Goal: Task Accomplishment & Management: Manage account settings

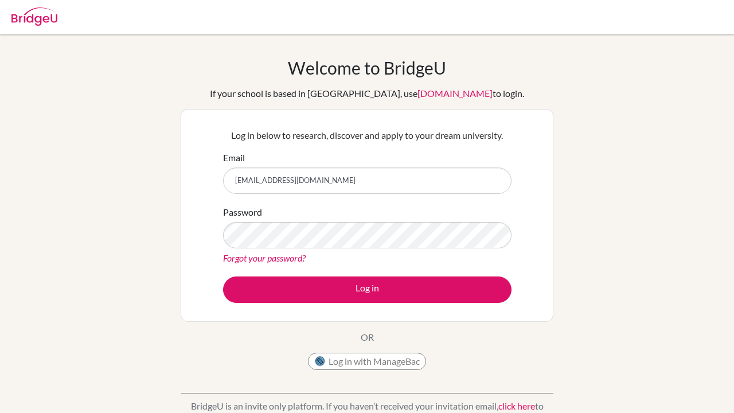
type input "[EMAIL_ADDRESS][DOMAIN_NAME]"
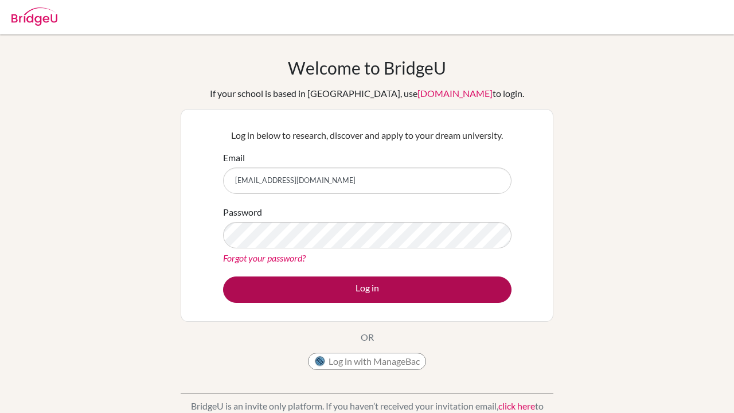
click at [294, 287] on button "Log in" at bounding box center [367, 289] width 288 height 26
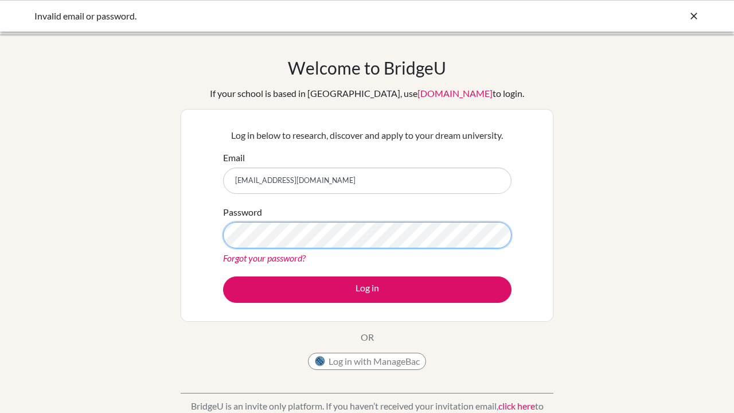
click at [367, 289] on button "Log in" at bounding box center [367, 289] width 288 height 26
drag, startPoint x: 282, startPoint y: 181, endPoint x: 243, endPoint y: 182, distance: 38.4
click at [243, 182] on input "[EMAIL_ADDRESS][DOMAIN_NAME]" at bounding box center [367, 180] width 288 height 26
click at [338, 181] on input "[EMAIL_ADDRESS][DOMAIN_NAME]" at bounding box center [367, 180] width 288 height 26
drag, startPoint x: 331, startPoint y: 181, endPoint x: 217, endPoint y: 179, distance: 113.5
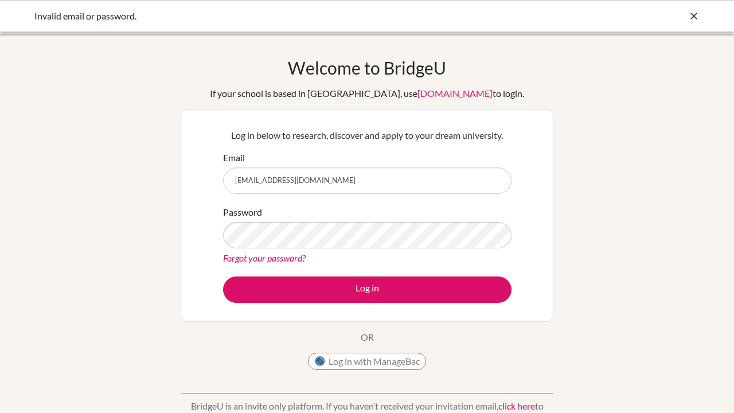
click at [217, 179] on div "Log in below to research, discover and apply to your dream university. Email ad…" at bounding box center [367, 215] width 303 height 189
type input "adevisser@student.dalat.org"
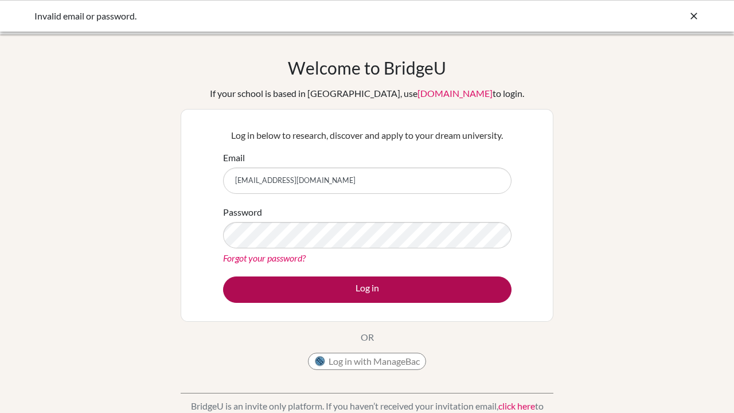
click at [329, 298] on button "Log in" at bounding box center [367, 289] width 288 height 26
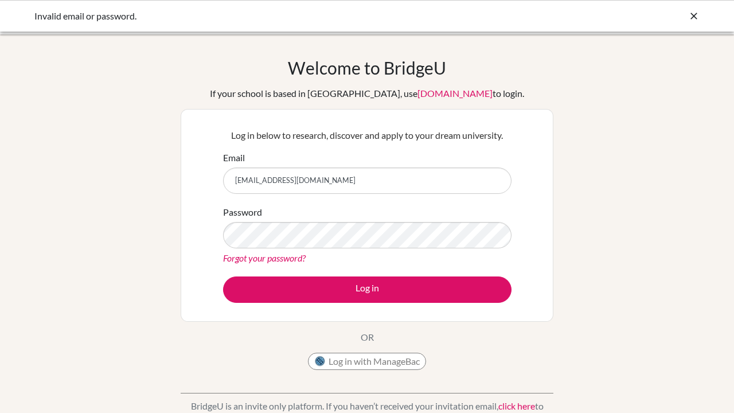
click at [314, 183] on input "[EMAIL_ADDRESS][DOMAIN_NAME]" at bounding box center [367, 180] width 288 height 26
type input "adevisser@[PERSON_NAME]"
click at [695, 17] on icon at bounding box center [693, 15] width 11 height 11
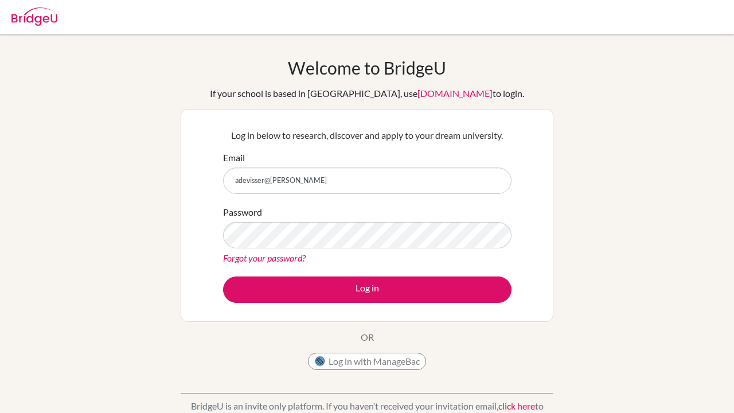
click at [36, 15] on img at bounding box center [34, 16] width 46 height 18
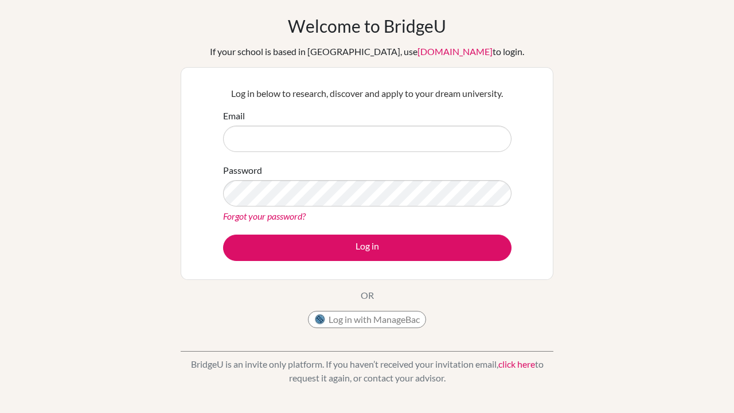
scroll to position [45, 0]
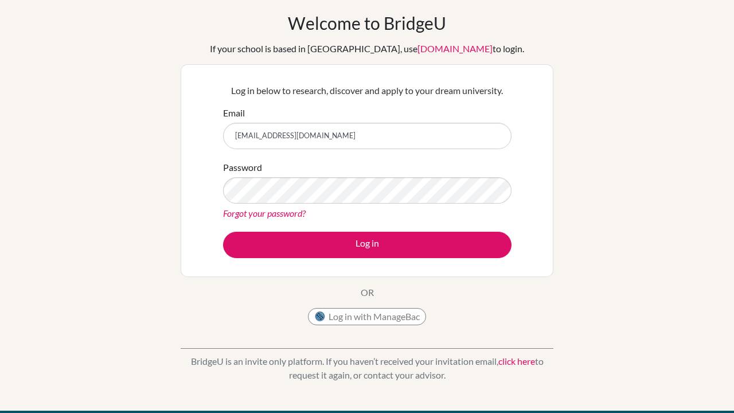
type input "[EMAIL_ADDRESS][DOMAIN_NAME]"
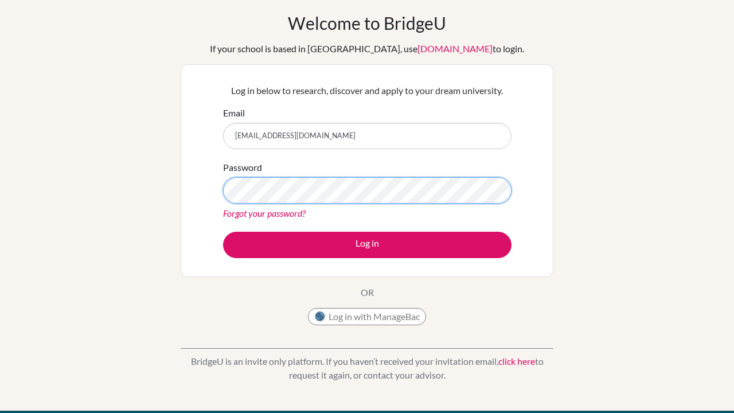
click at [367, 244] on button "Log in" at bounding box center [367, 245] width 288 height 26
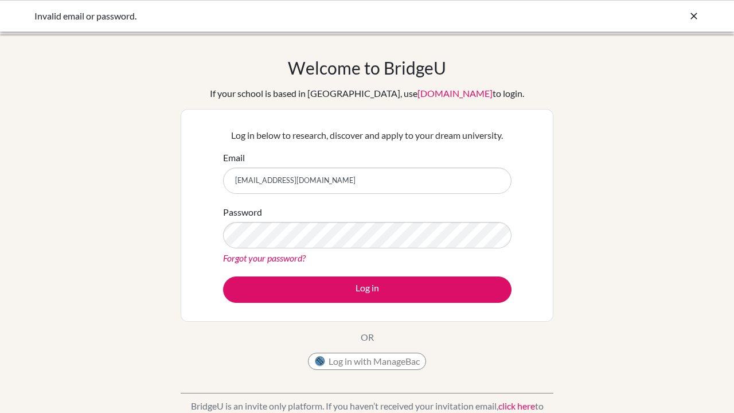
click at [154, 264] on div "Welcome to [GEOGRAPHIC_DATA] If your school is based in [GEOGRAPHIC_DATA], use …" at bounding box center [367, 244] width 734 height 375
click at [328, 257] on div "Forgot your password?" at bounding box center [367, 258] width 288 height 14
click at [326, 260] on div "Forgot your password?" at bounding box center [367, 258] width 288 height 14
click at [135, 292] on div "Welcome to BridgeU If your school is based in China, use app.bridge-u.com.cn to…" at bounding box center [367, 244] width 734 height 375
click at [181, 348] on div "Welcome to BridgeU If your school is based in China, use app.bridge-u.com.cn to…" at bounding box center [367, 216] width 373 height 318
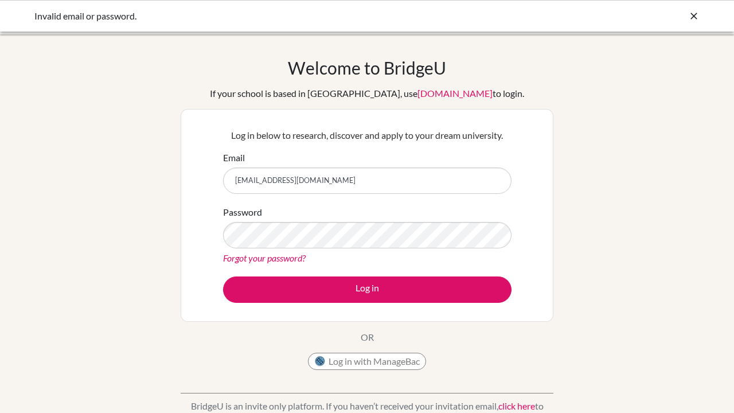
click at [220, 357] on div "Welcome to BridgeU If your school is based in China, use app.bridge-u.com.cn to…" at bounding box center [367, 216] width 373 height 318
click at [271, 257] on link "Forgot your password?" at bounding box center [264, 257] width 83 height 11
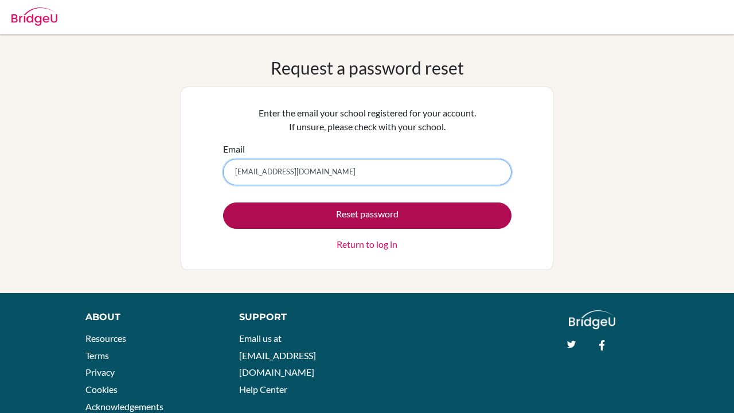
type input "adaiahdevisser@gmail.com"
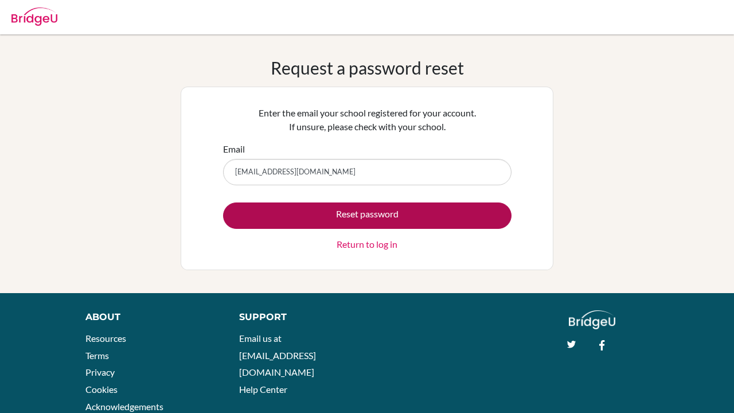
click at [366, 216] on button "Reset password" at bounding box center [367, 215] width 288 height 26
